Goal: Information Seeking & Learning: Learn about a topic

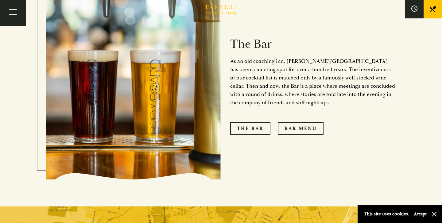
scroll to position [494, 0]
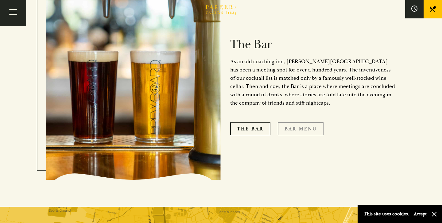
click at [286, 122] on link "Bar Menu" at bounding box center [301, 128] width 46 height 13
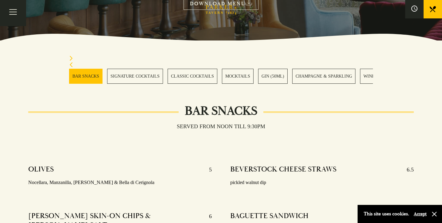
scroll to position [145, 0]
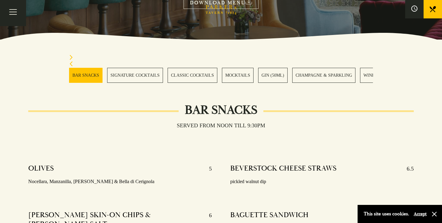
click at [149, 74] on link "SIGNATURE COCKTAILS" at bounding box center [135, 75] width 56 height 15
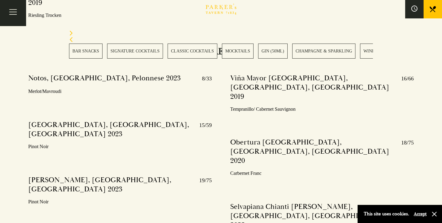
scroll to position [2068, 0]
